Goal: Navigation & Orientation: Find specific page/section

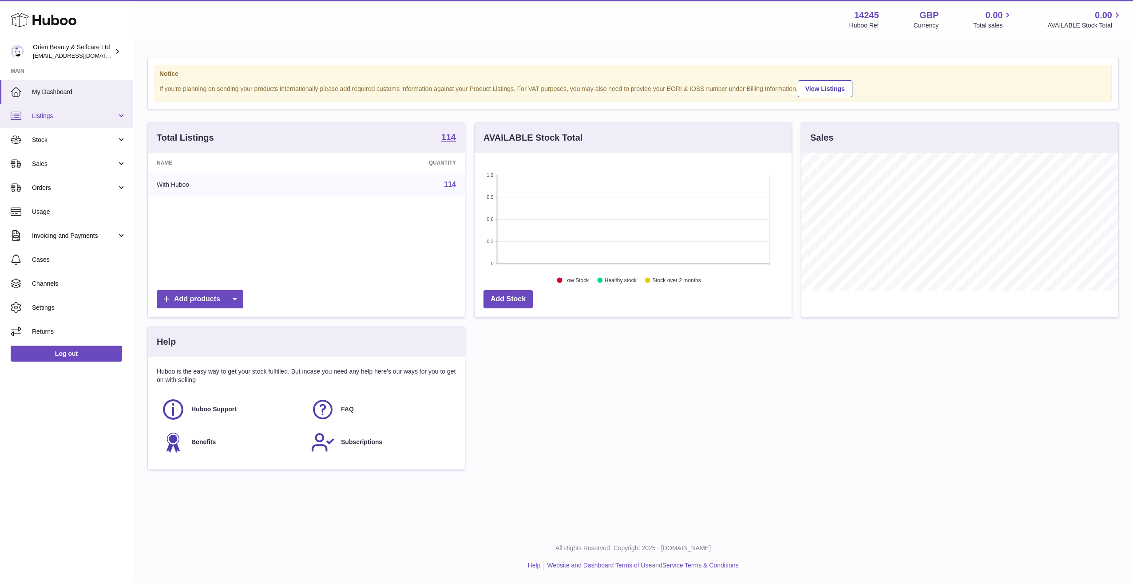
scroll to position [138, 317]
click at [86, 119] on span "Listings" at bounding box center [74, 116] width 85 height 8
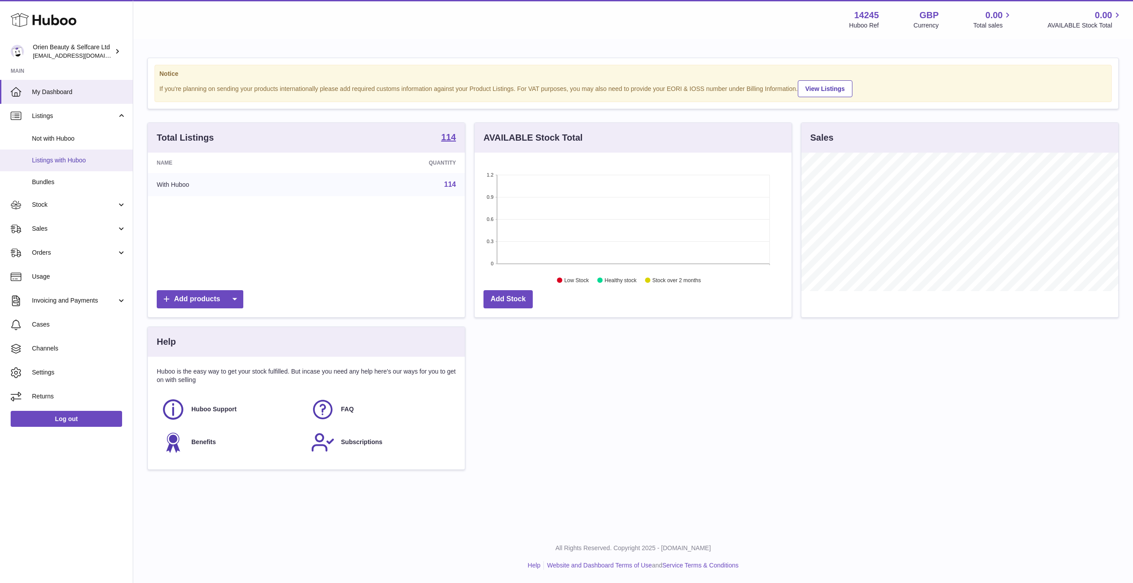
click at [81, 160] on span "Listings with Huboo" at bounding box center [79, 160] width 94 height 8
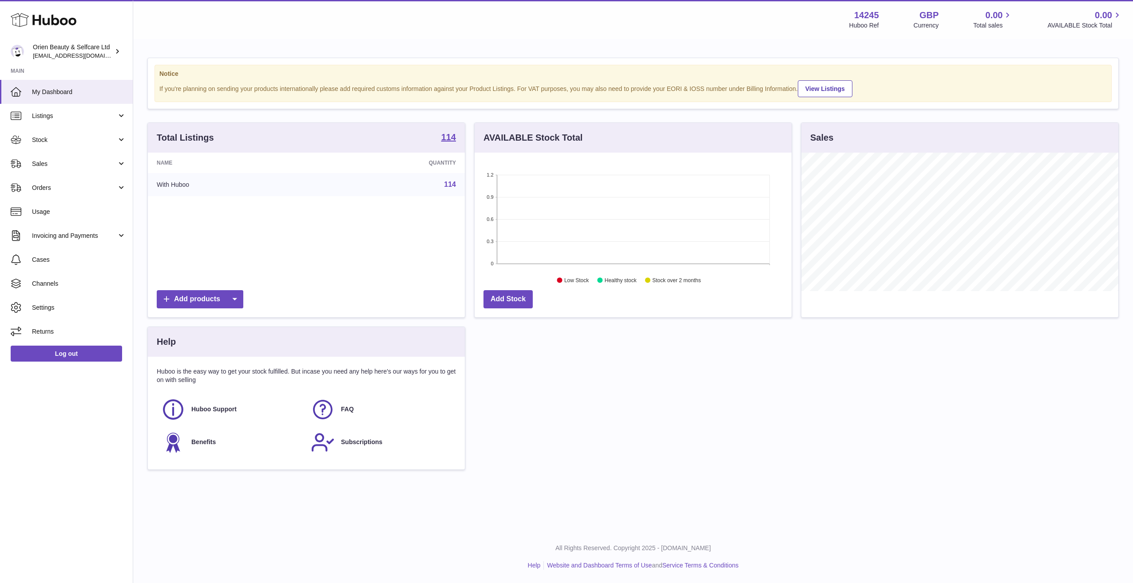
scroll to position [138, 317]
click at [84, 284] on span "Channels" at bounding box center [79, 284] width 94 height 8
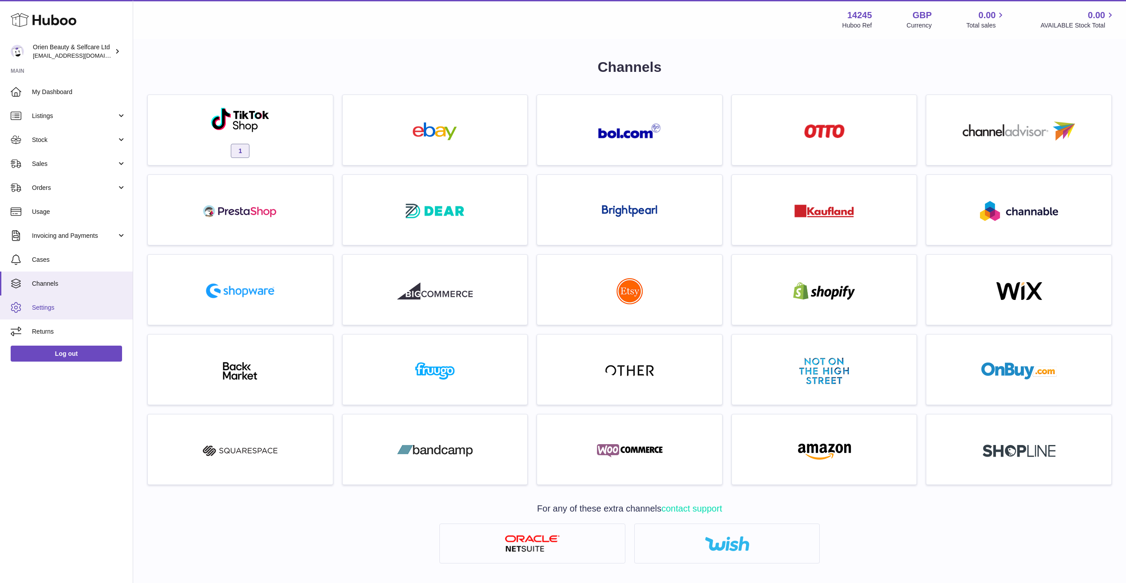
click at [51, 309] on span "Settings" at bounding box center [79, 308] width 94 height 8
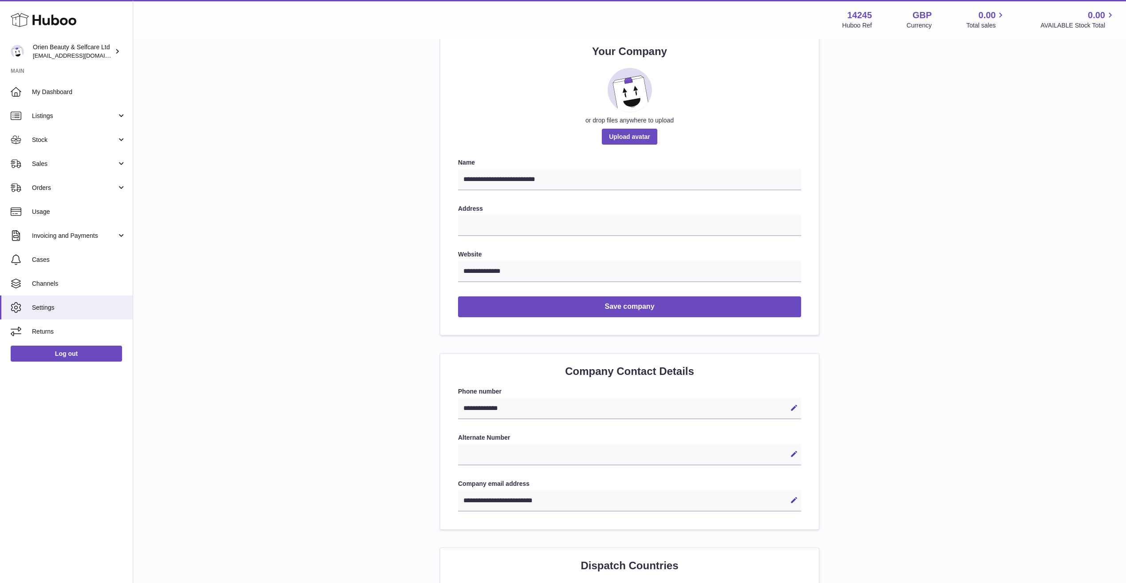
scroll to position [89, 0]
